Goal: Task Accomplishment & Management: Use online tool/utility

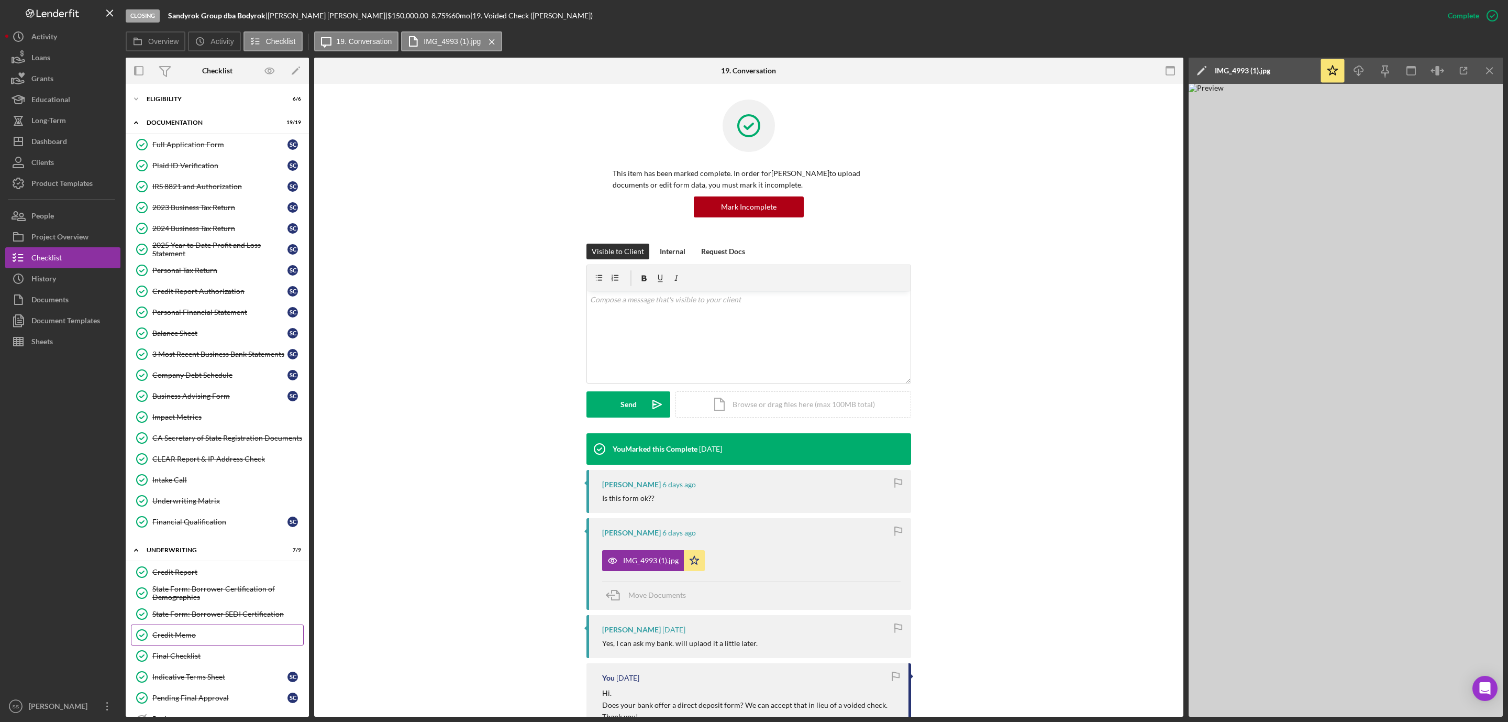
scroll to position [410, 0]
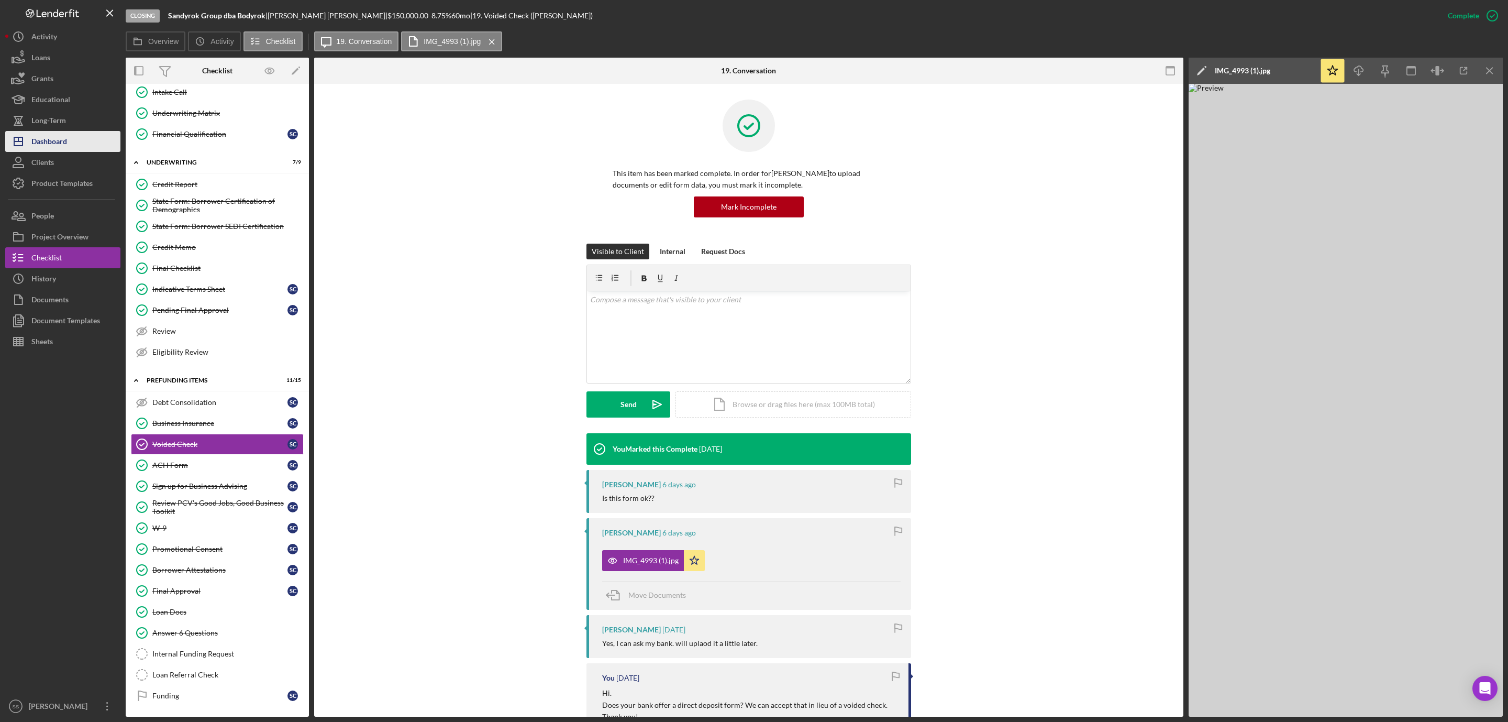
click at [92, 143] on button "Icon/Dashboard Dashboard" at bounding box center [62, 141] width 115 height 21
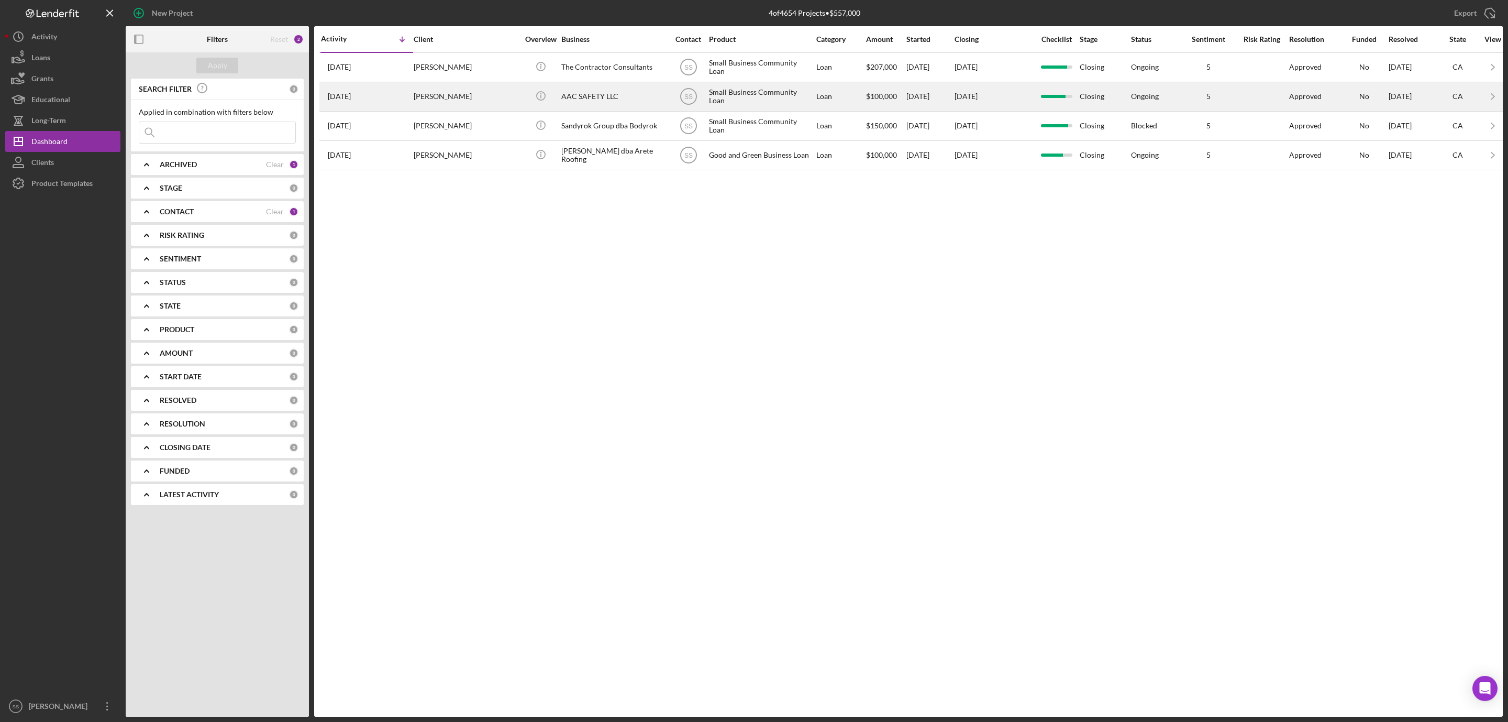
click at [459, 96] on div "[PERSON_NAME]" at bounding box center [466, 97] width 105 height 28
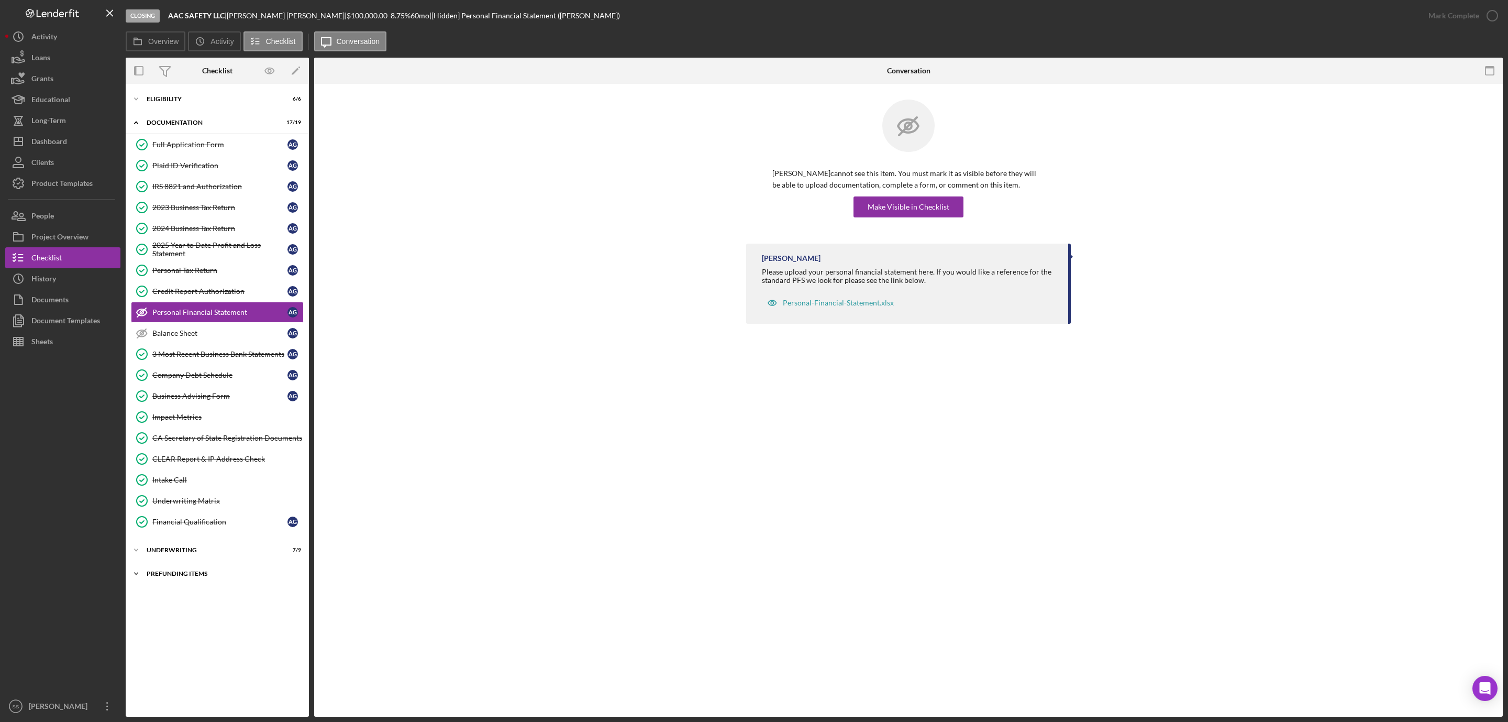
click at [178, 577] on div "Icon/Expander Prefunding Items 9 / 15" at bounding box center [217, 573] width 183 height 21
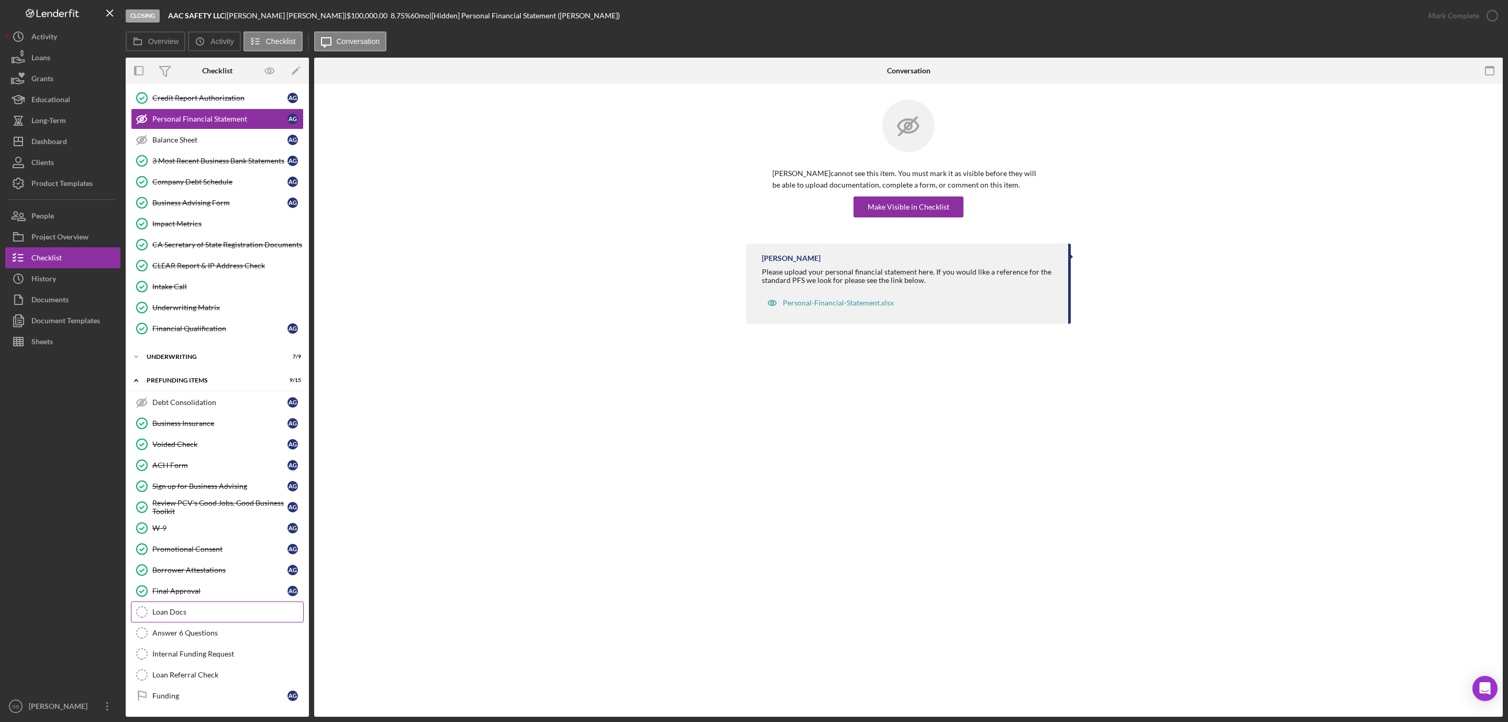
click at [178, 602] on link "Loan Docs Loan Docs" at bounding box center [217, 611] width 173 height 21
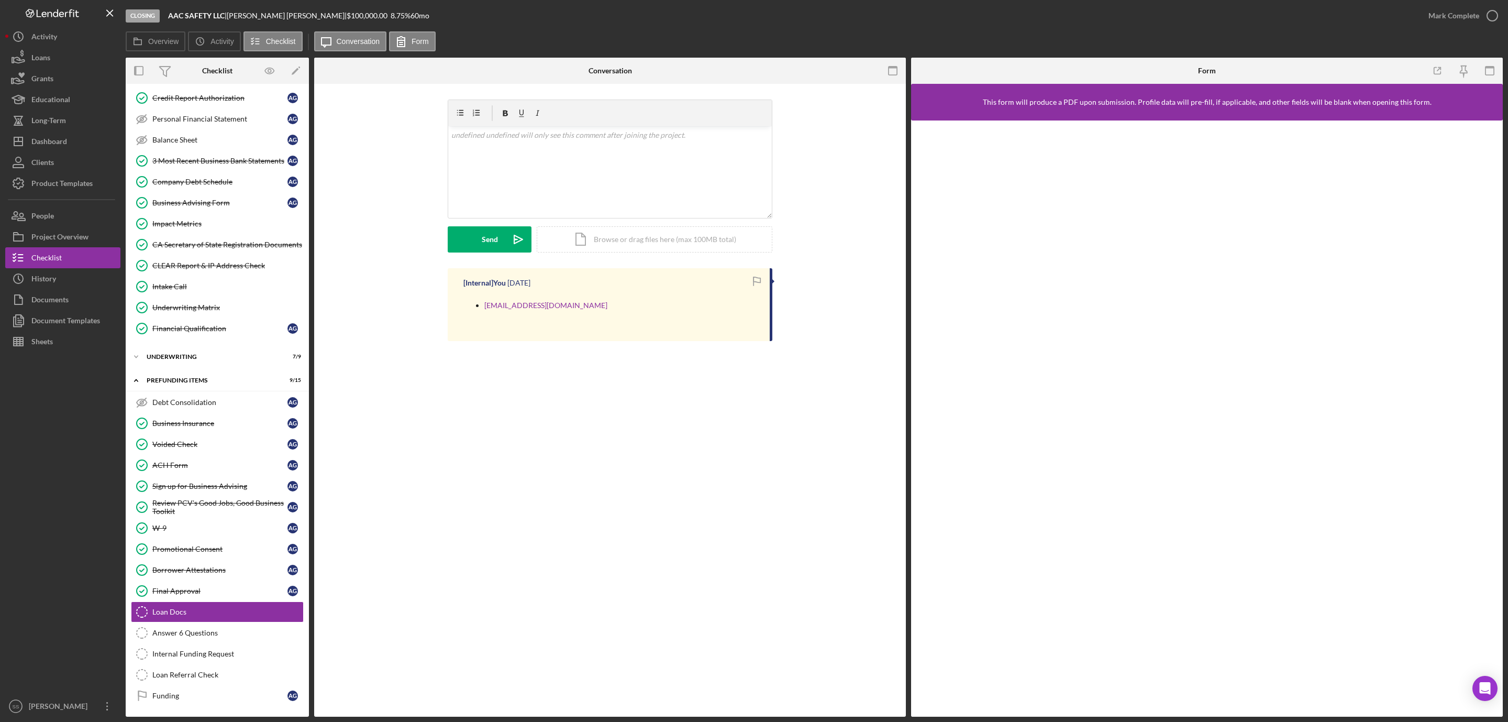
scroll to position [211, 0]
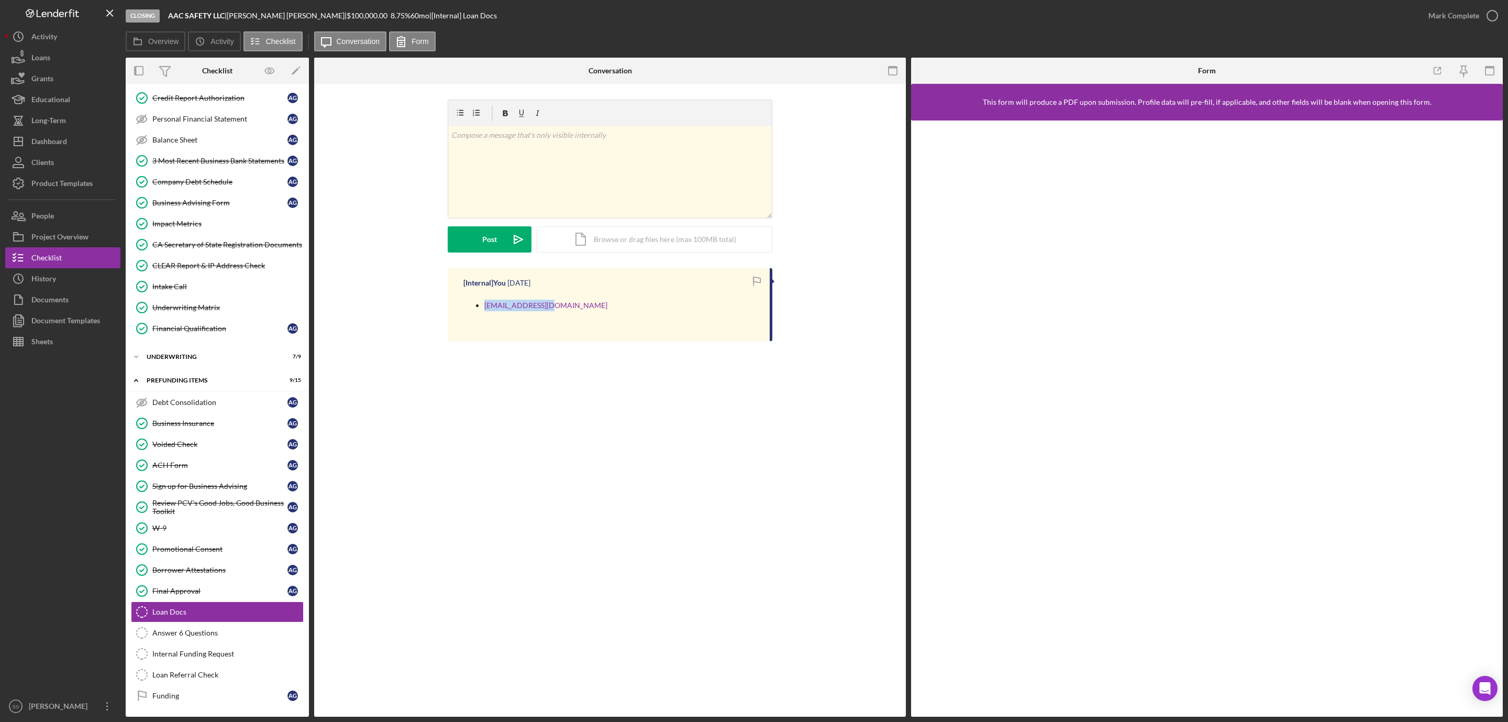
drag, startPoint x: 550, startPoint y: 306, endPoint x: 550, endPoint y: 312, distance: 5.3
click at [550, 312] on div "[EMAIL_ADDRESS][DOMAIN_NAME]" at bounding box center [611, 311] width 296 height 38
copy link "[EMAIL_ADDRESS][DOMAIN_NAME]"
